Goal: Transaction & Acquisition: Purchase product/service

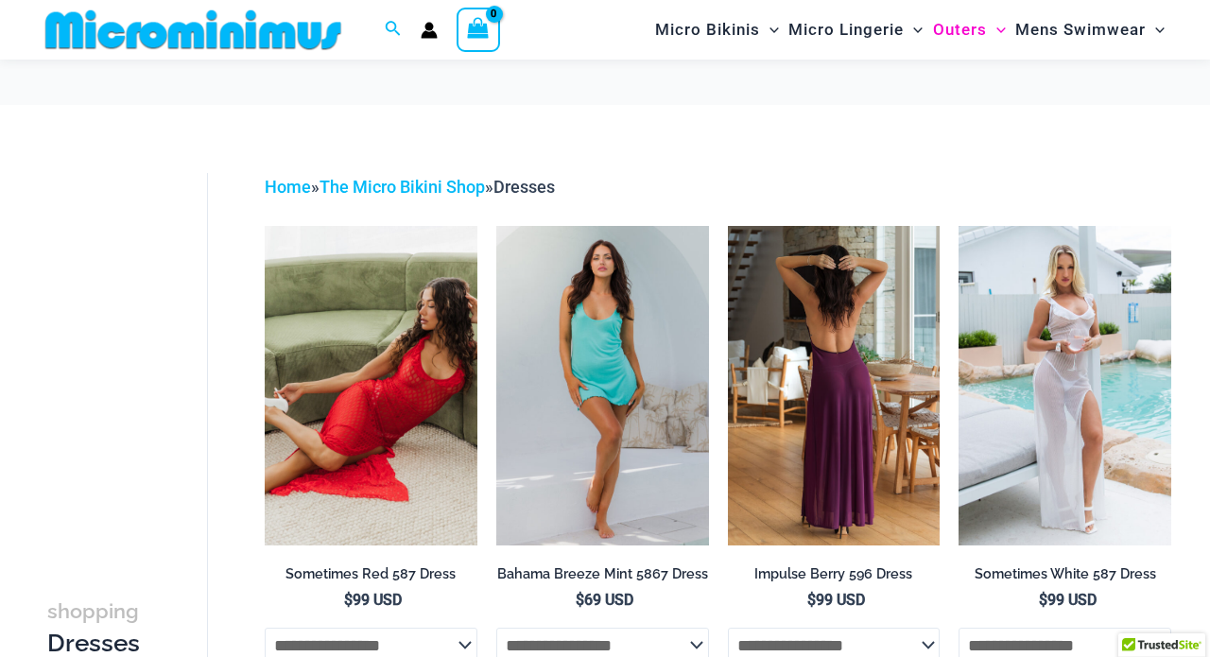
scroll to position [94, 0]
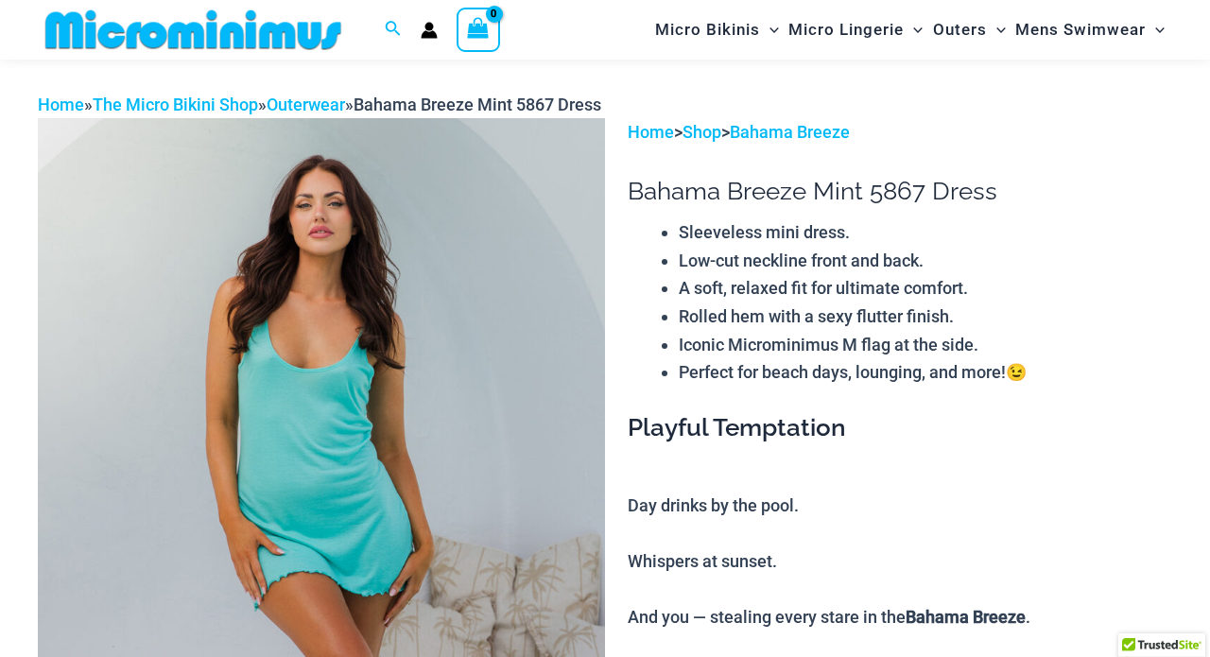
scroll to position [785, 0]
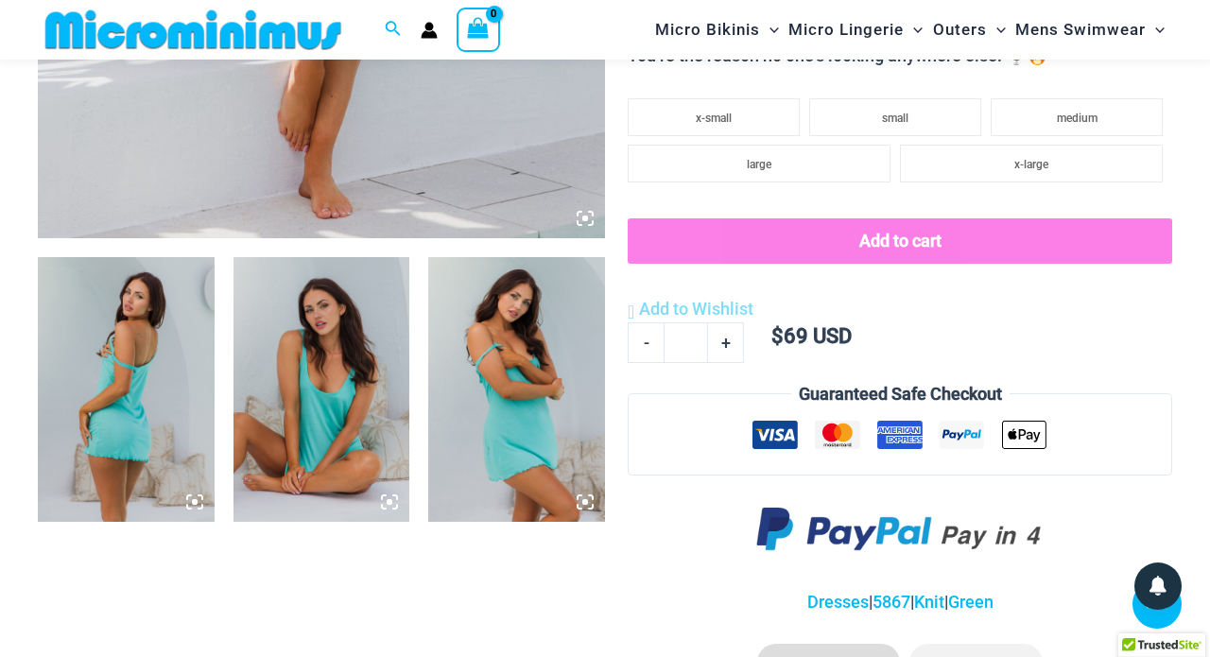
click at [513, 439] on img at bounding box center [516, 389] width 177 height 265
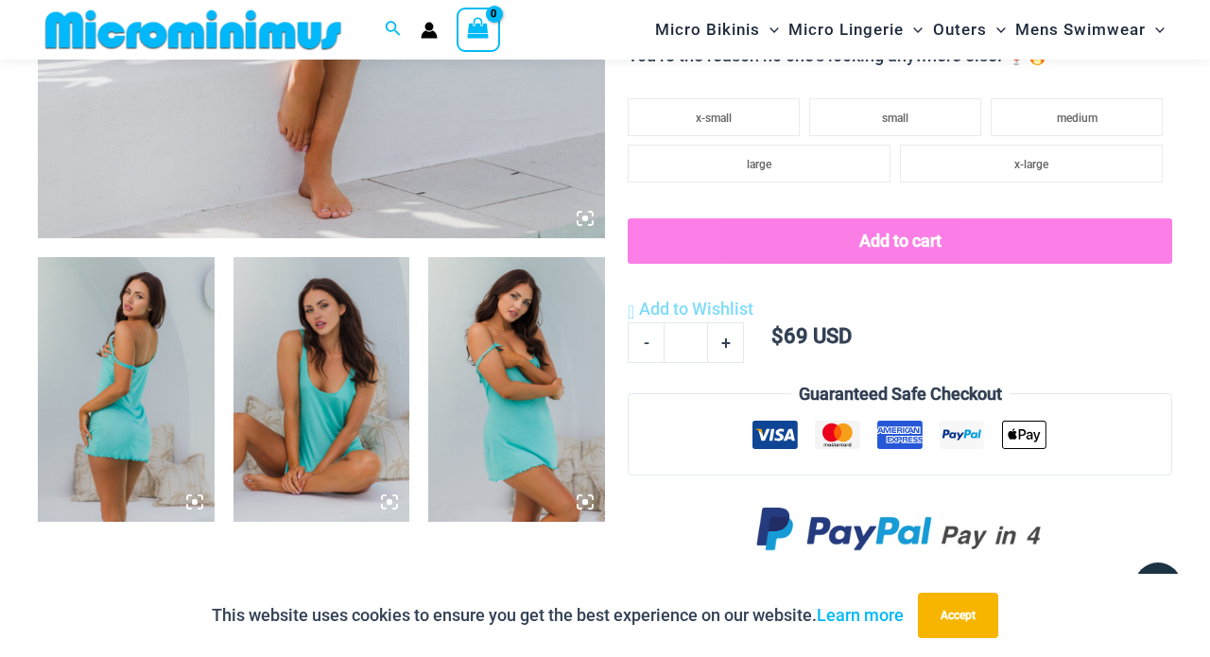
click at [579, 501] on icon at bounding box center [585, 502] width 17 height 17
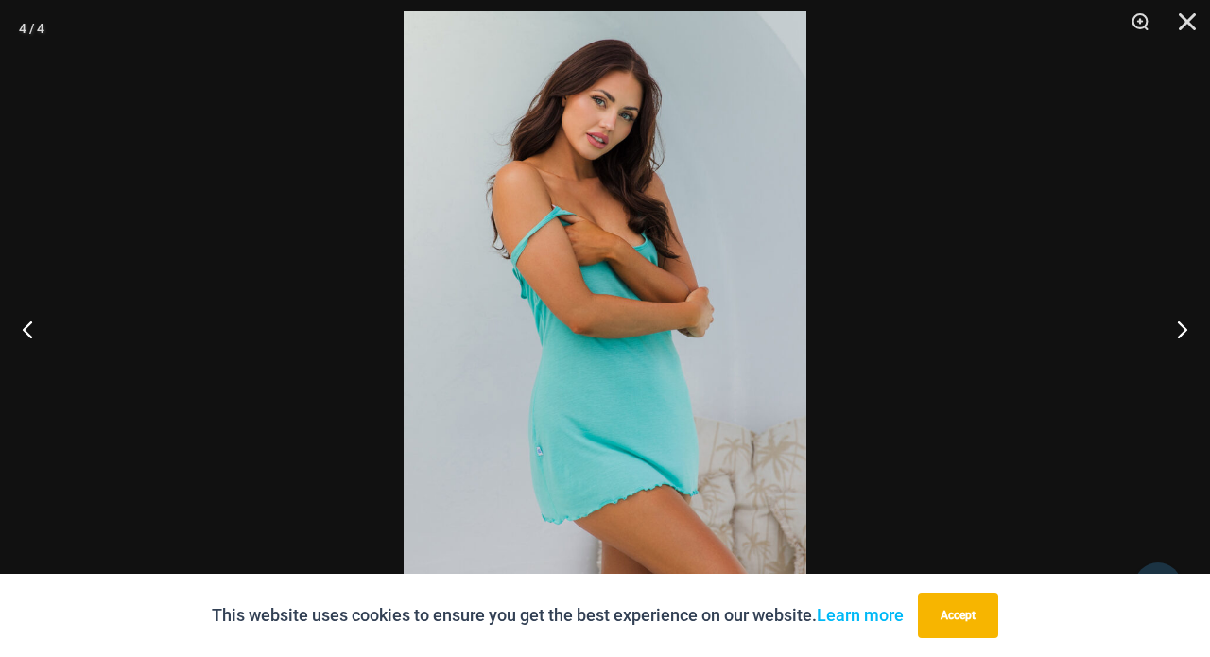
click at [623, 398] on img at bounding box center [605, 313] width 403 height 604
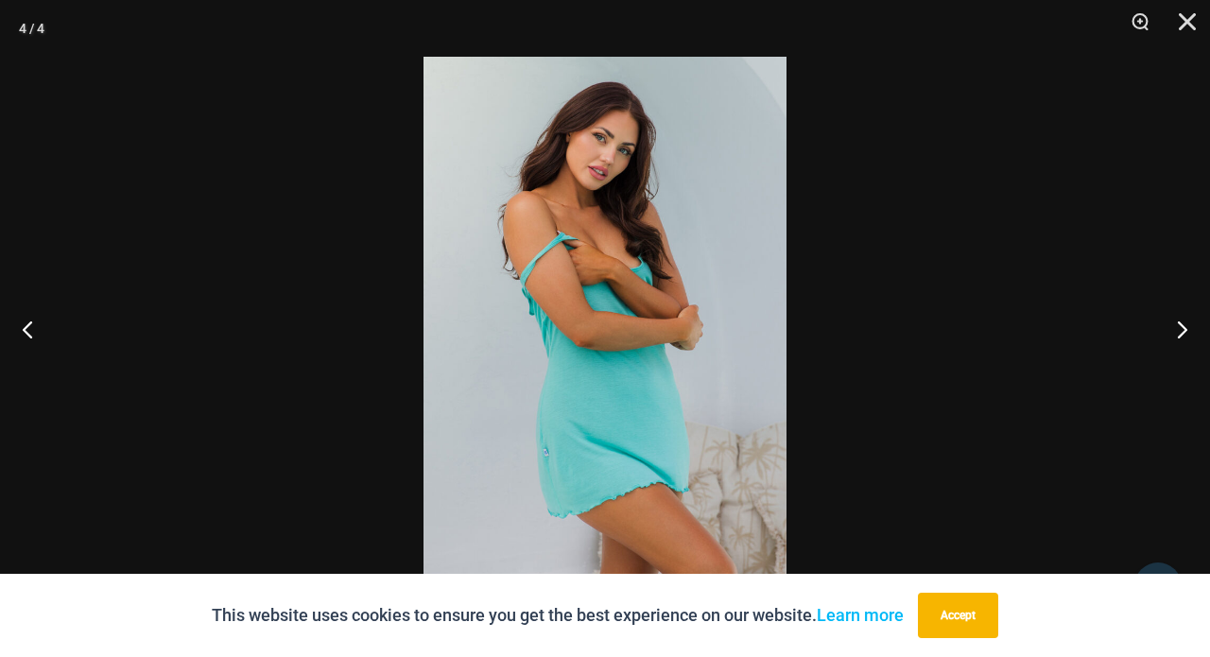
click at [623, 398] on img at bounding box center [605, 329] width 363 height 544
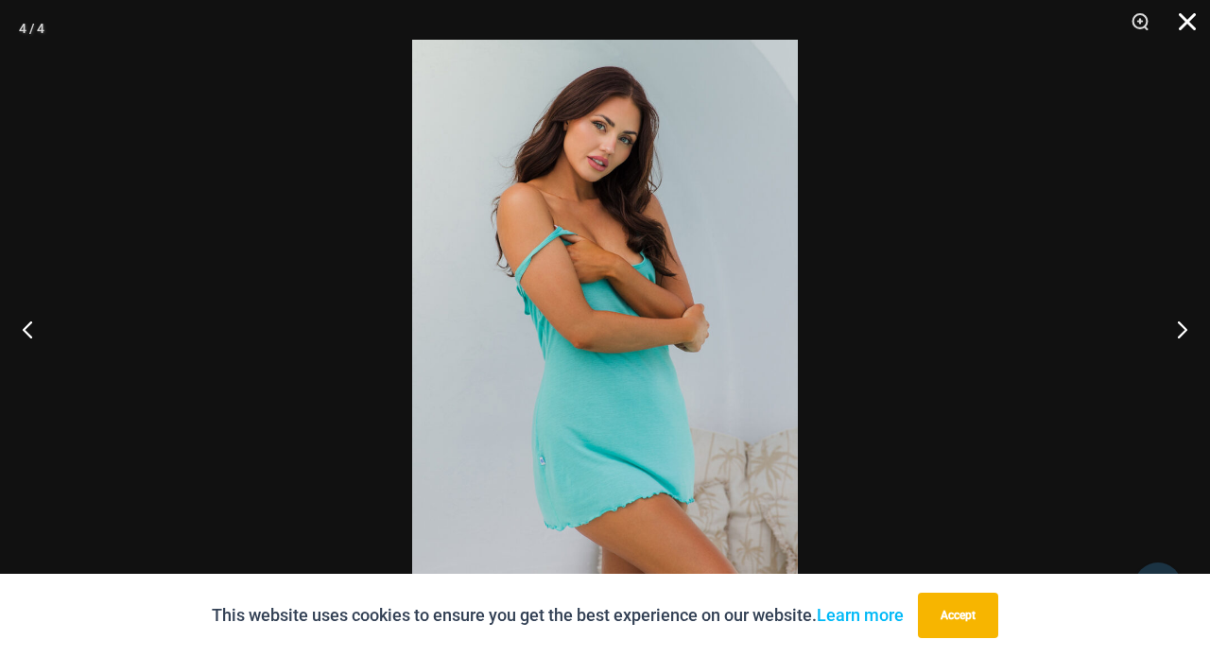
click at [1187, 19] on button "Close" at bounding box center [1180, 28] width 47 height 57
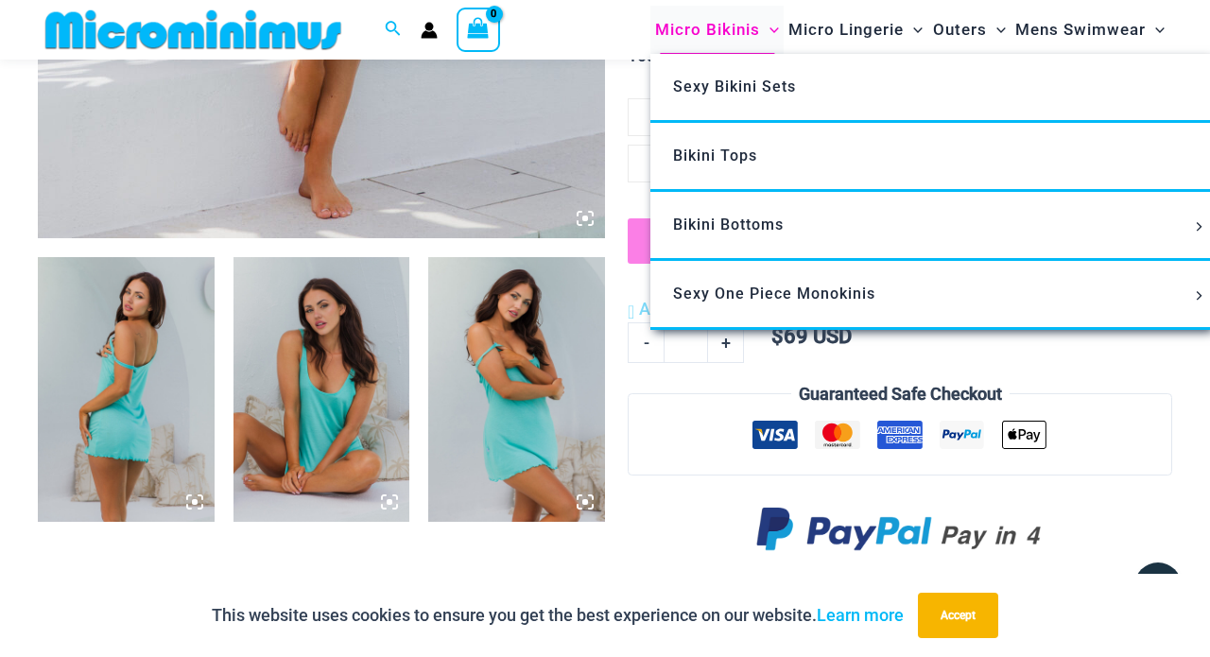
click at [708, 27] on span "Micro Bikinis" at bounding box center [707, 30] width 105 height 48
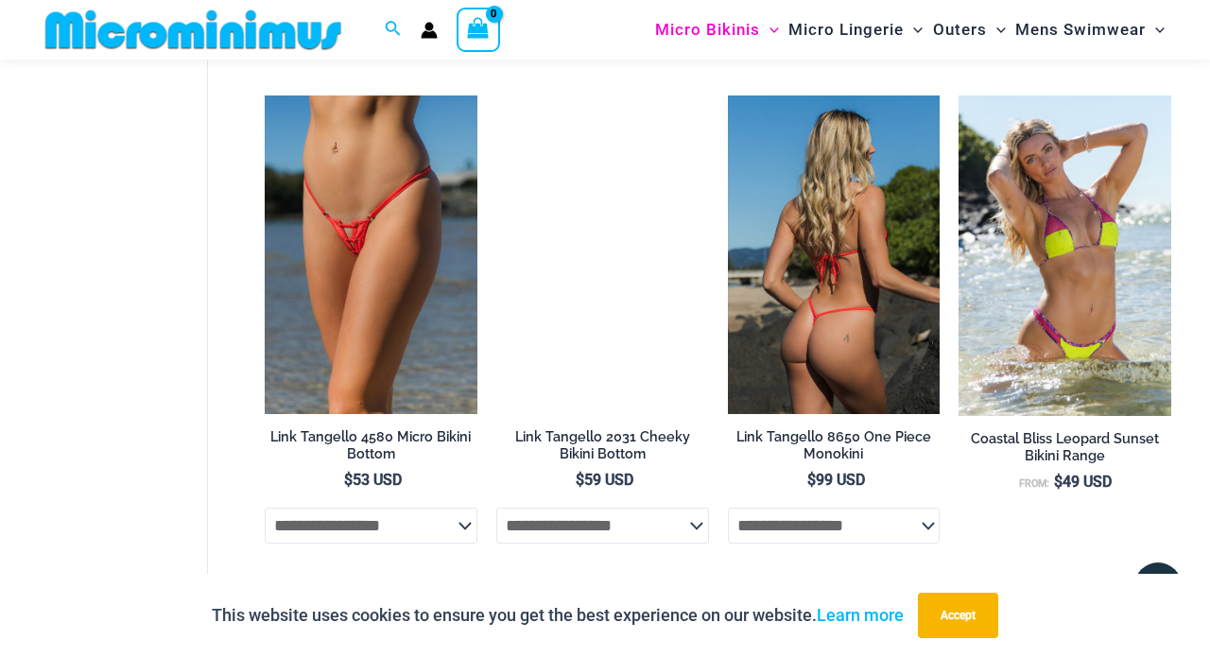
scroll to position [4232, 0]
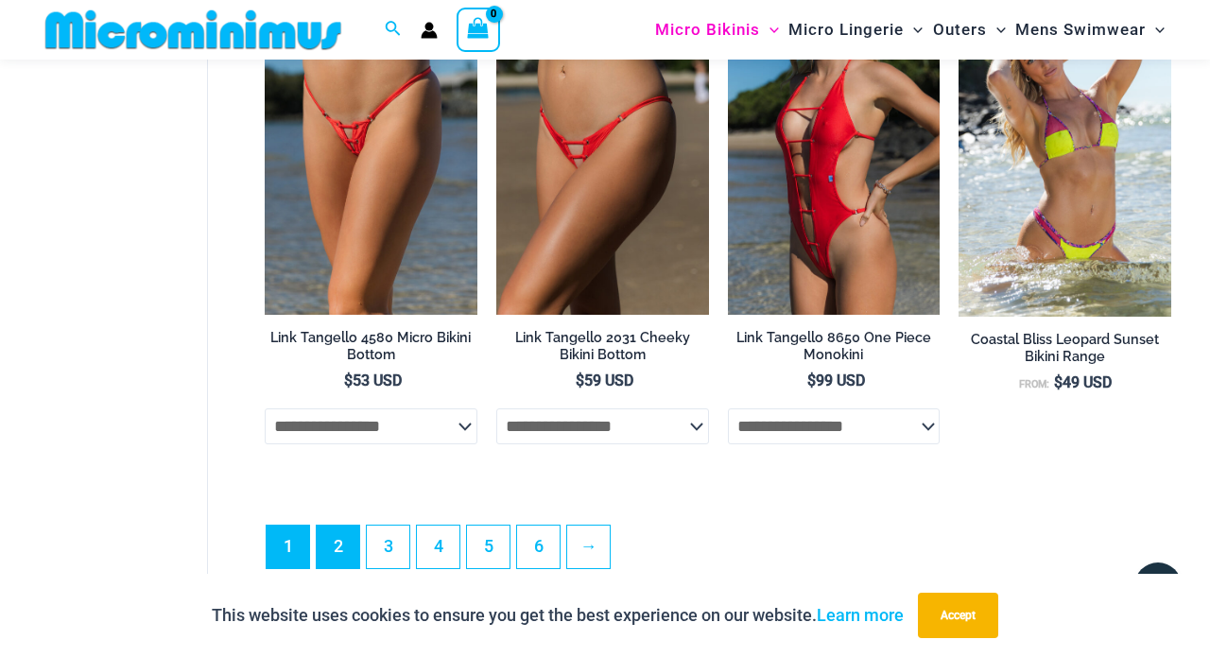
click at [341, 526] on link "2" at bounding box center [338, 547] width 43 height 43
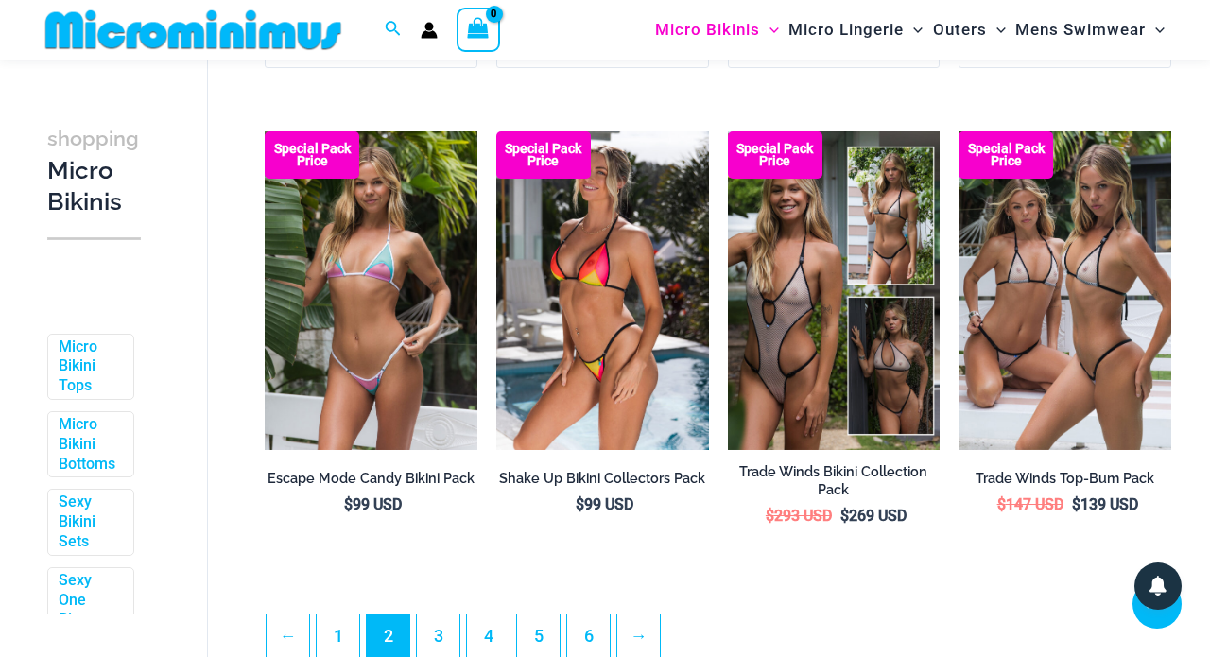
scroll to position [3657, 0]
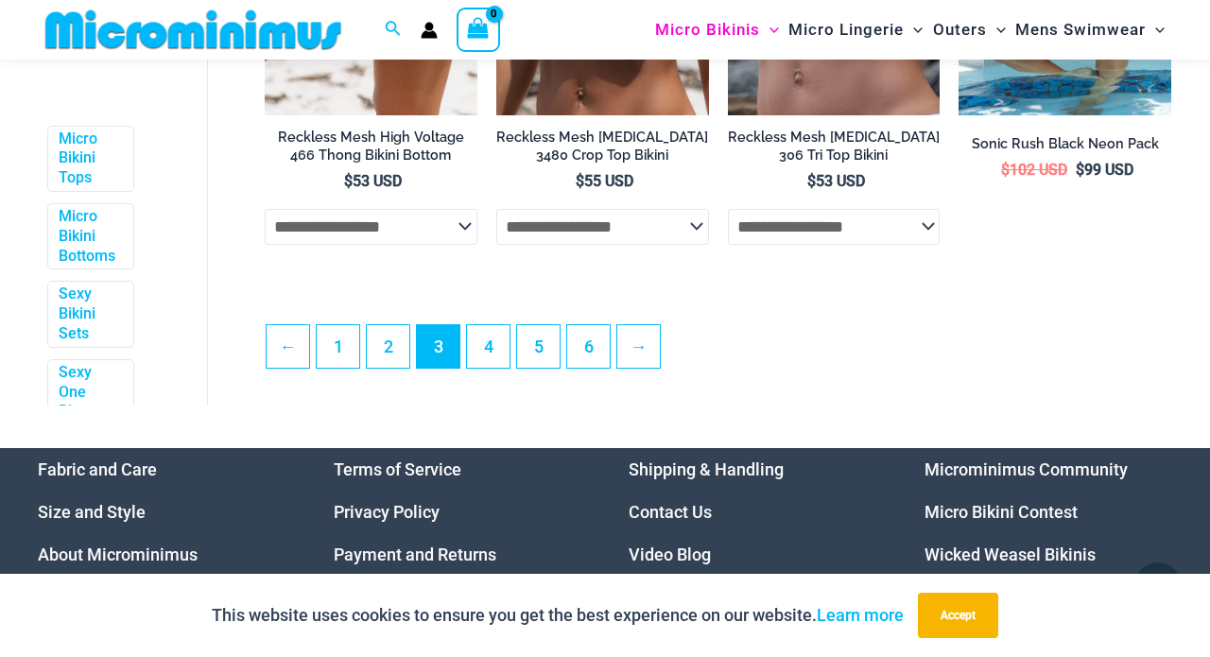
scroll to position [3990, 0]
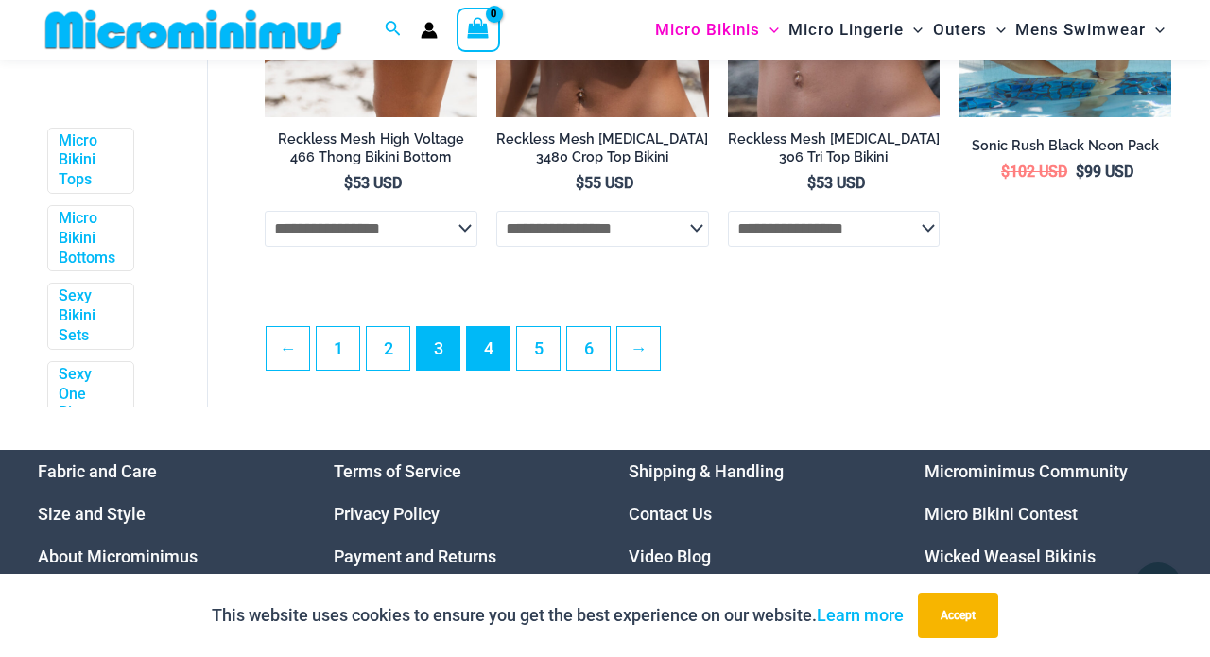
click at [491, 345] on link "4" at bounding box center [488, 348] width 43 height 43
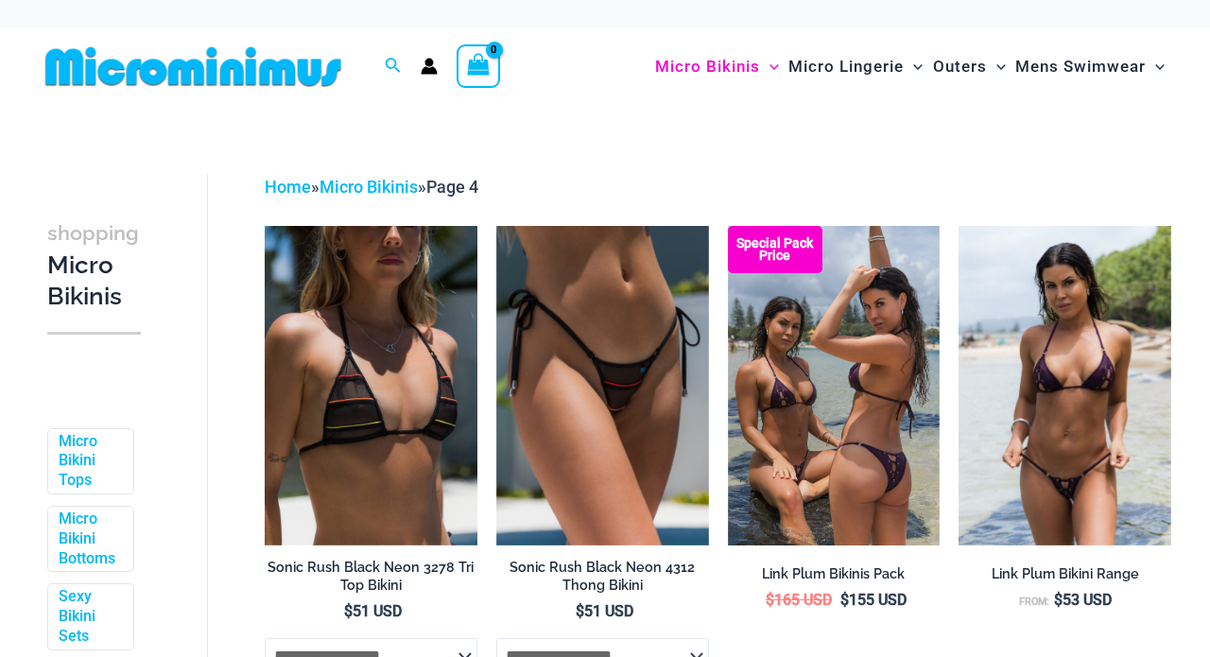
scroll to position [50, 0]
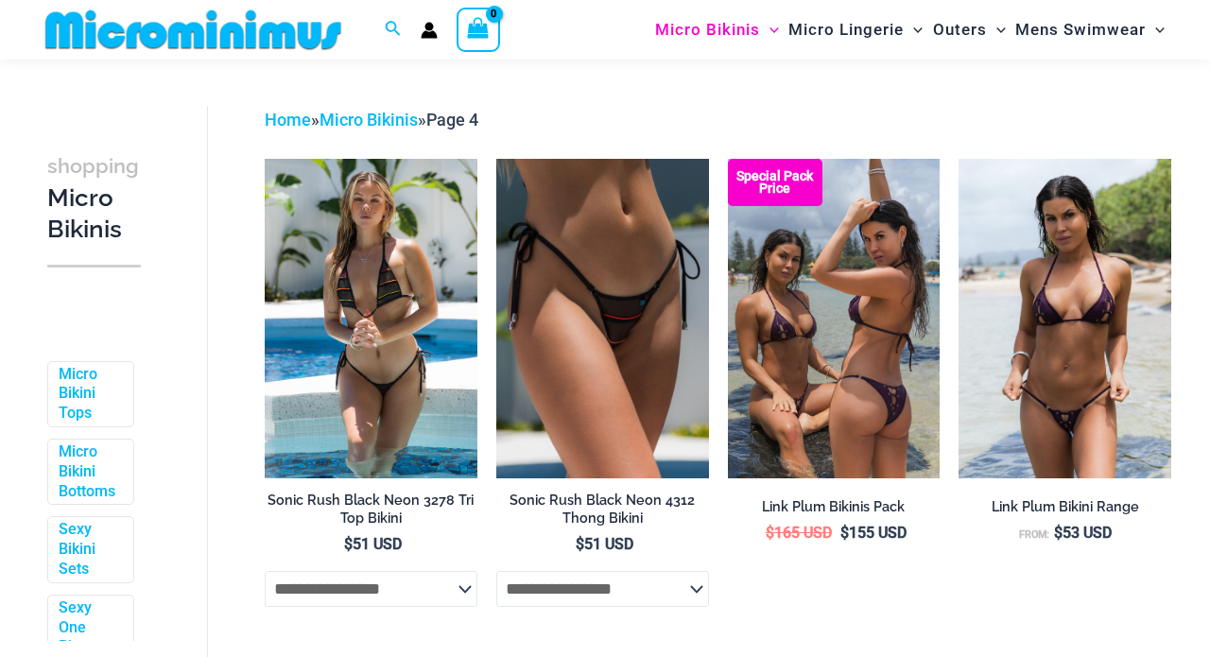
click at [445, 589] on select "**********" at bounding box center [371, 589] width 213 height 36
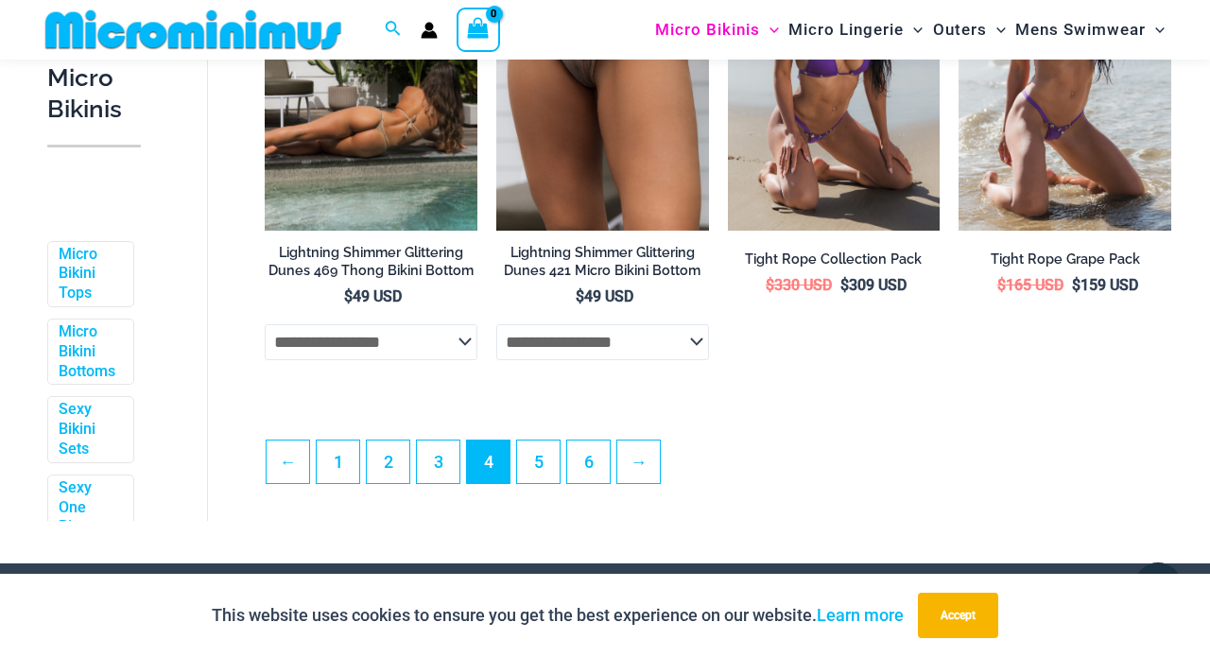
scroll to position [3959, 0]
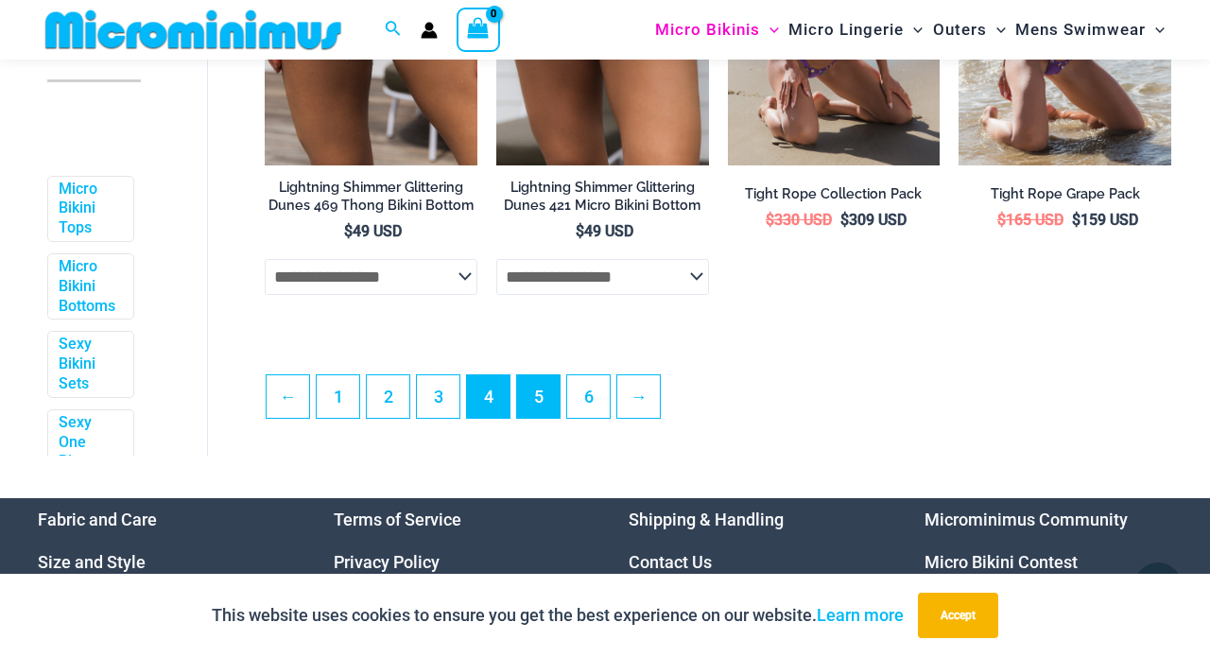
click at [544, 375] on link "5" at bounding box center [538, 396] width 43 height 43
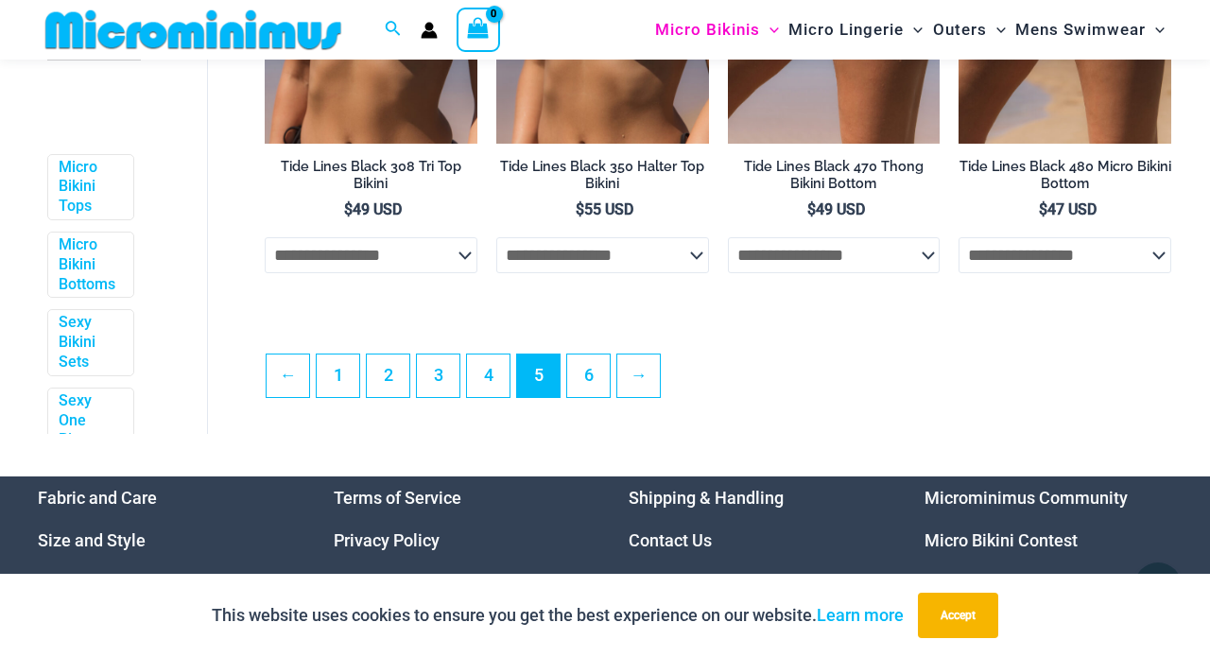
scroll to position [3919, 0]
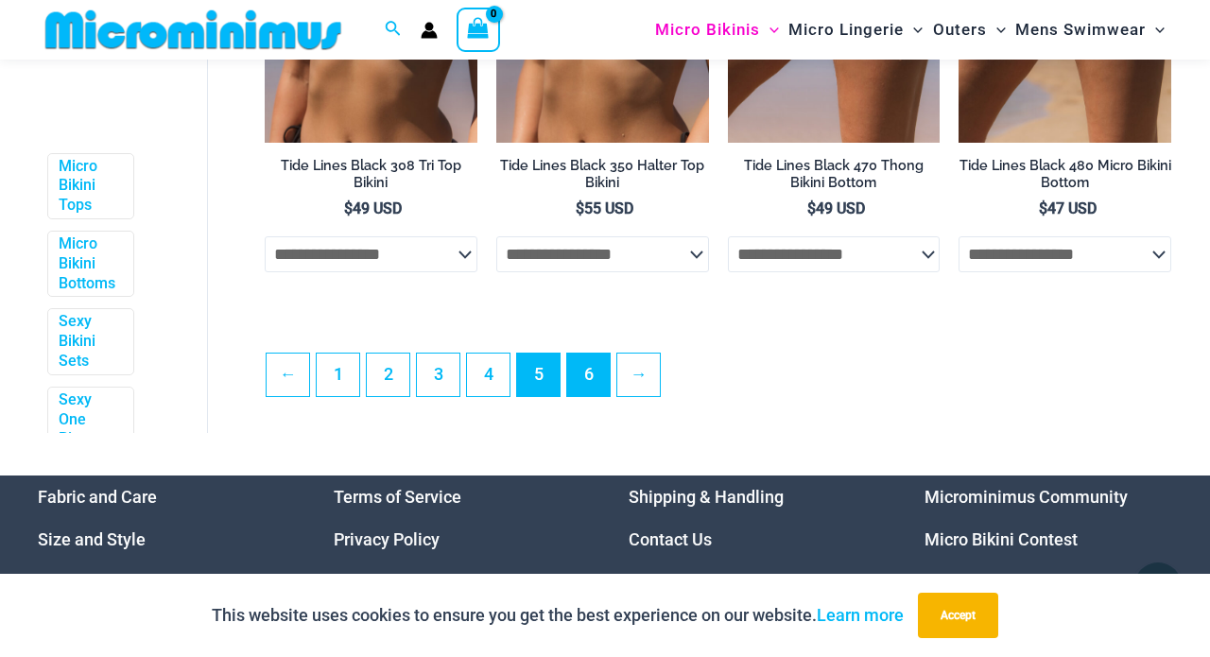
click at [593, 373] on link "6" at bounding box center [588, 375] width 43 height 43
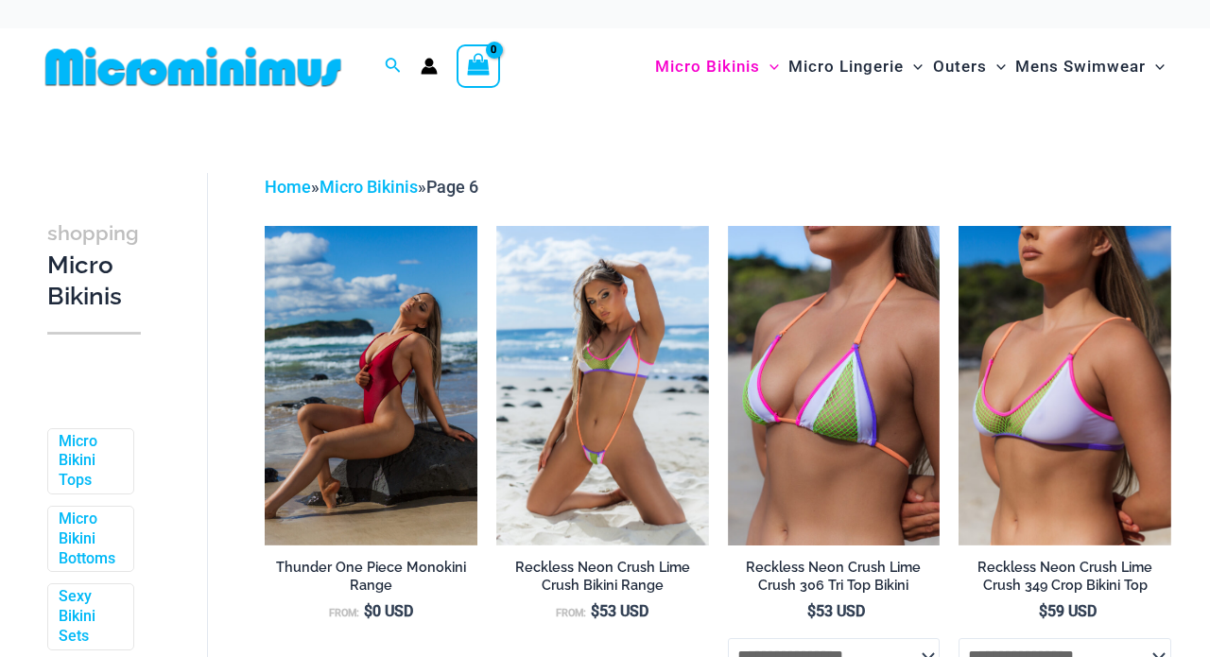
scroll to position [1098, 0]
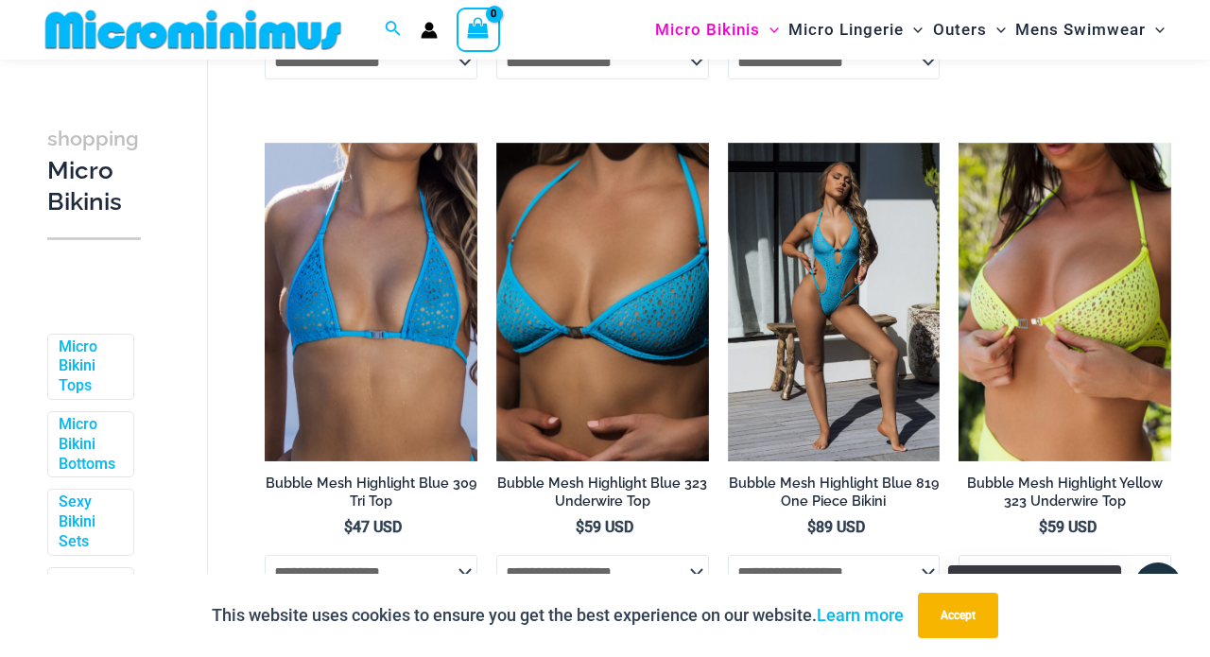
select select "******"
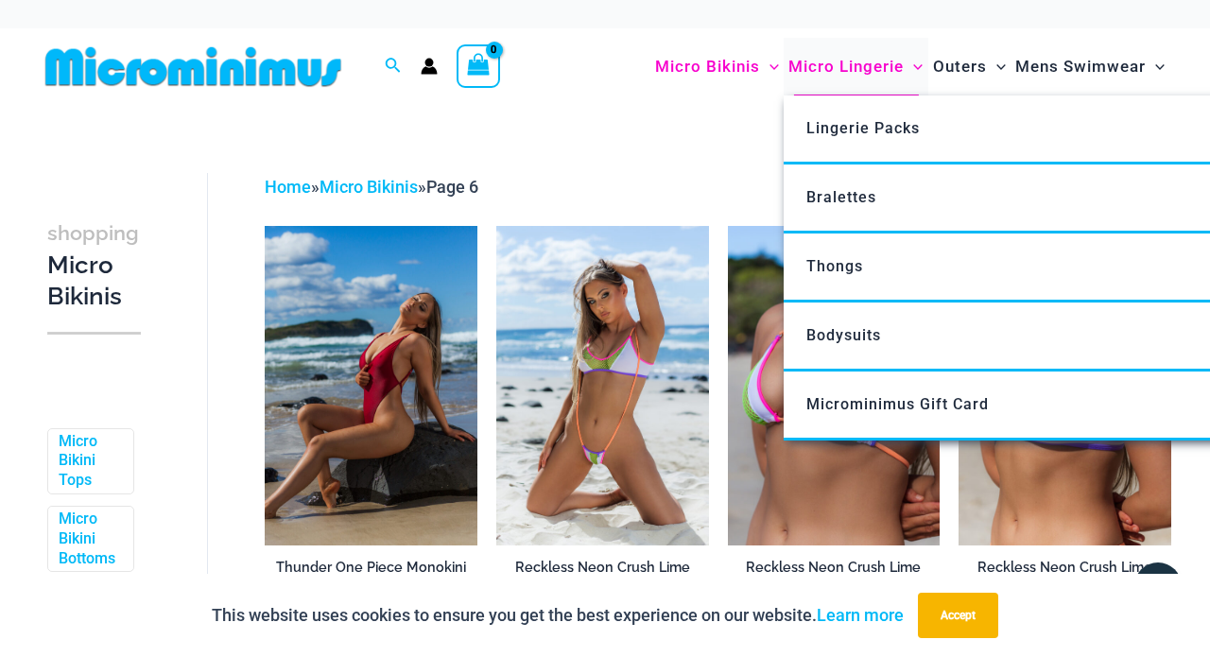
scroll to position [0, 0]
click at [834, 266] on span "Thongs" at bounding box center [835, 266] width 57 height 18
